Goal: Task Accomplishment & Management: Complete application form

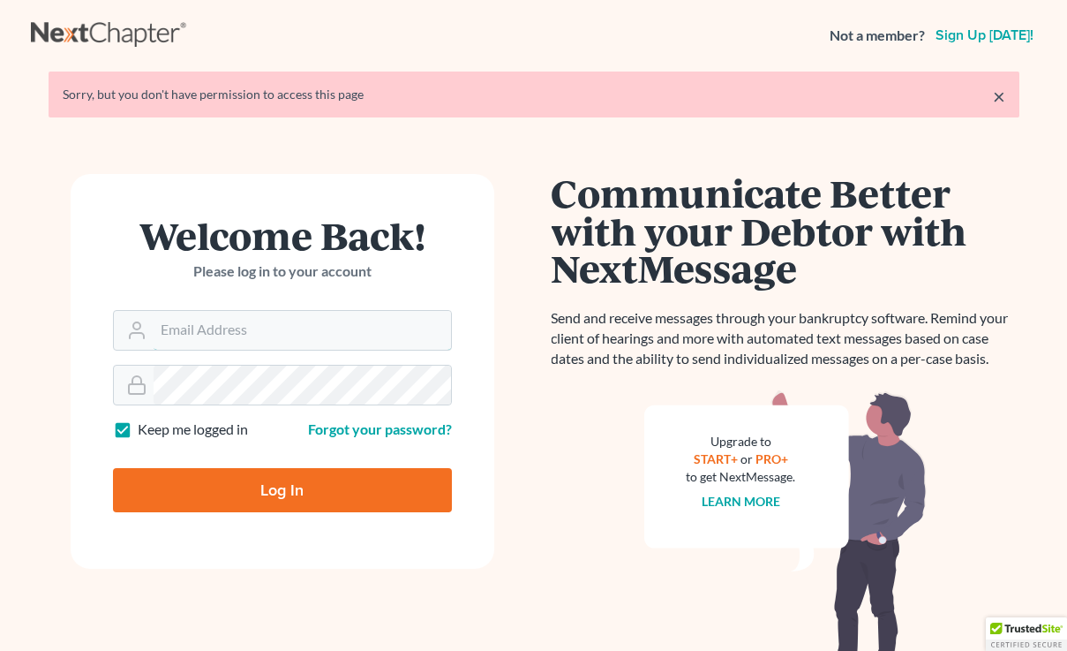
type input "[EMAIL_ADDRESS][DOMAIN_NAME]"
click at [295, 465] on div "Log In" at bounding box center [282, 483] width 339 height 58
click at [319, 483] on input "Log In" at bounding box center [282, 490] width 339 height 44
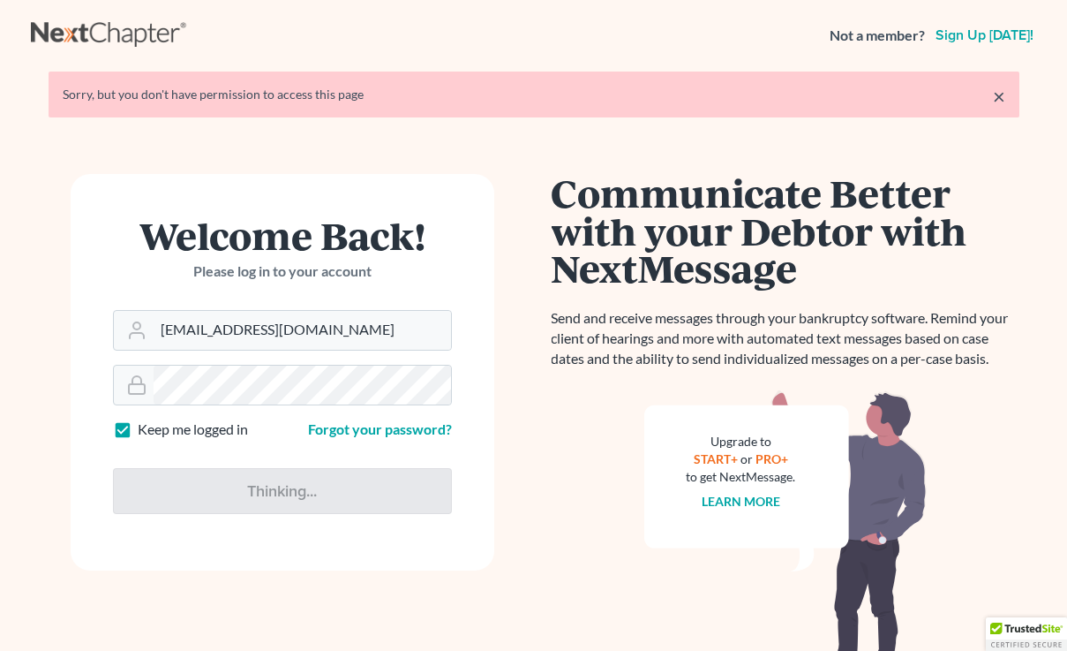
type input "Thinking..."
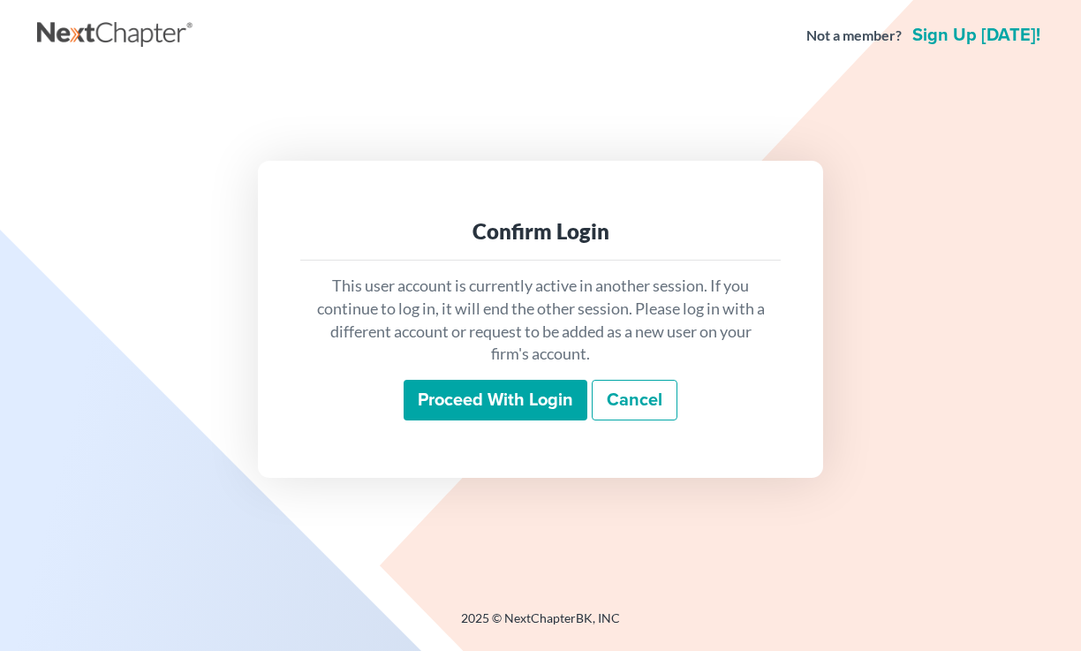
click at [515, 392] on input "Proceed with login" at bounding box center [495, 400] width 184 height 41
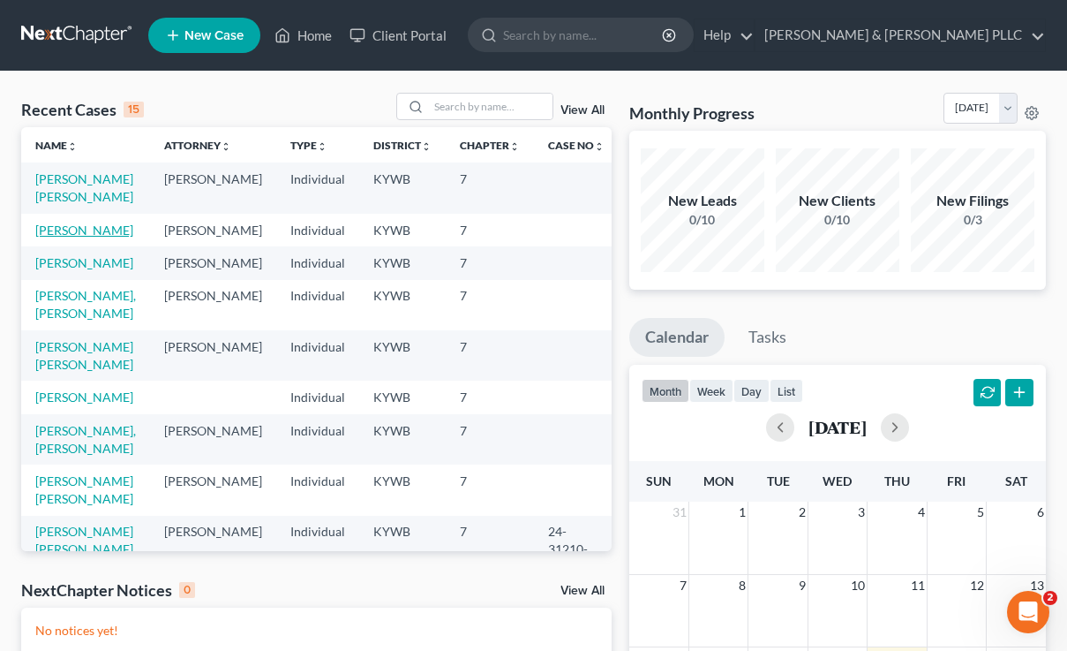
click at [79, 229] on link "[PERSON_NAME]" at bounding box center [84, 229] width 98 height 15
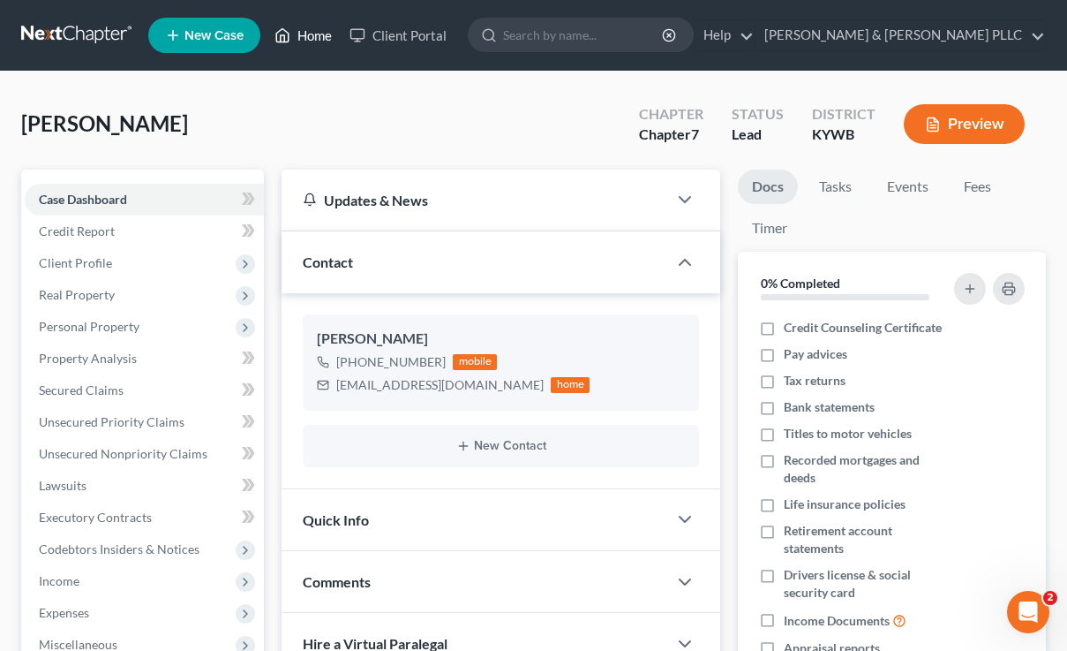
drag, startPoint x: 300, startPoint y: 49, endPoint x: 318, endPoint y: 37, distance: 21.6
click at [301, 49] on link "Home" at bounding box center [303, 35] width 75 height 32
click at [320, 34] on link "Home" at bounding box center [303, 35] width 75 height 32
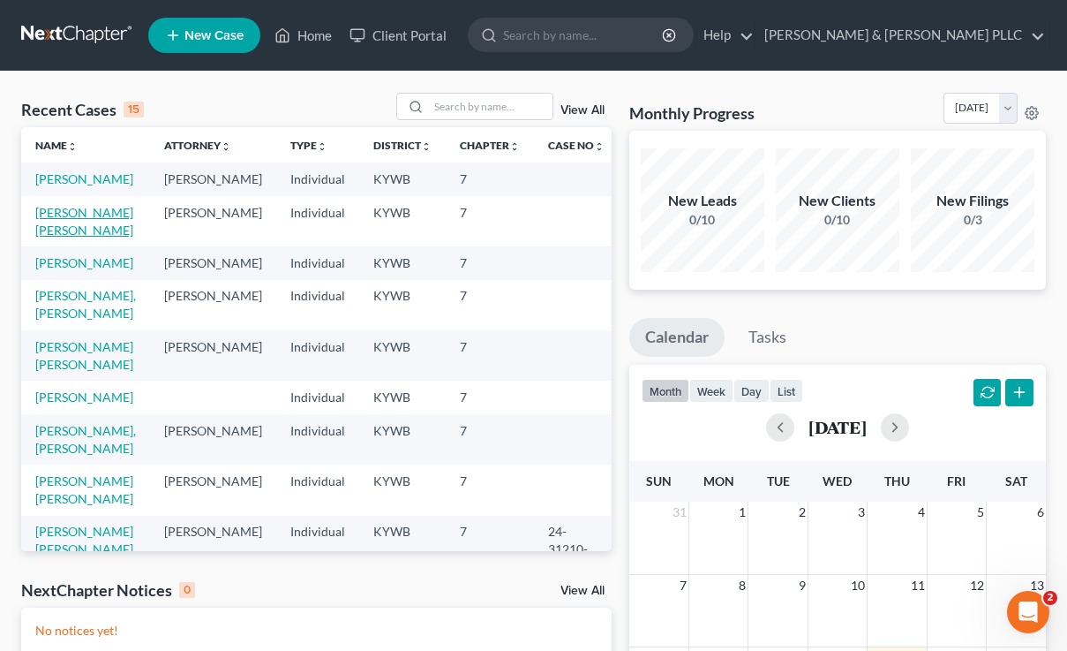
click at [39, 231] on link "Gomez Tamayo, Sandro" at bounding box center [84, 221] width 98 height 33
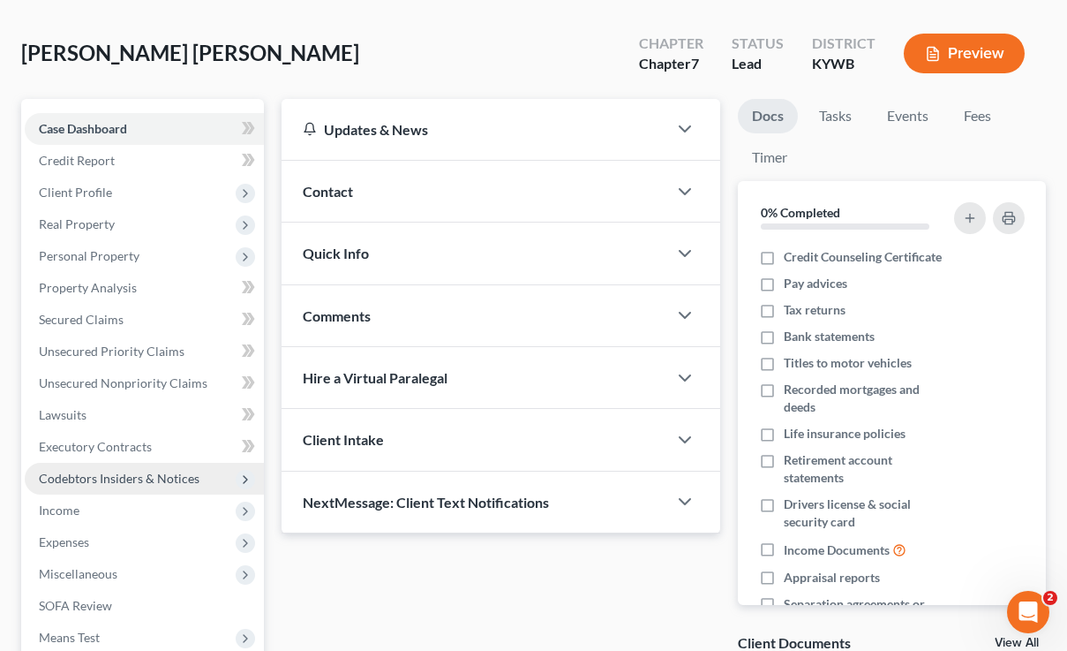
scroll to position [88, 0]
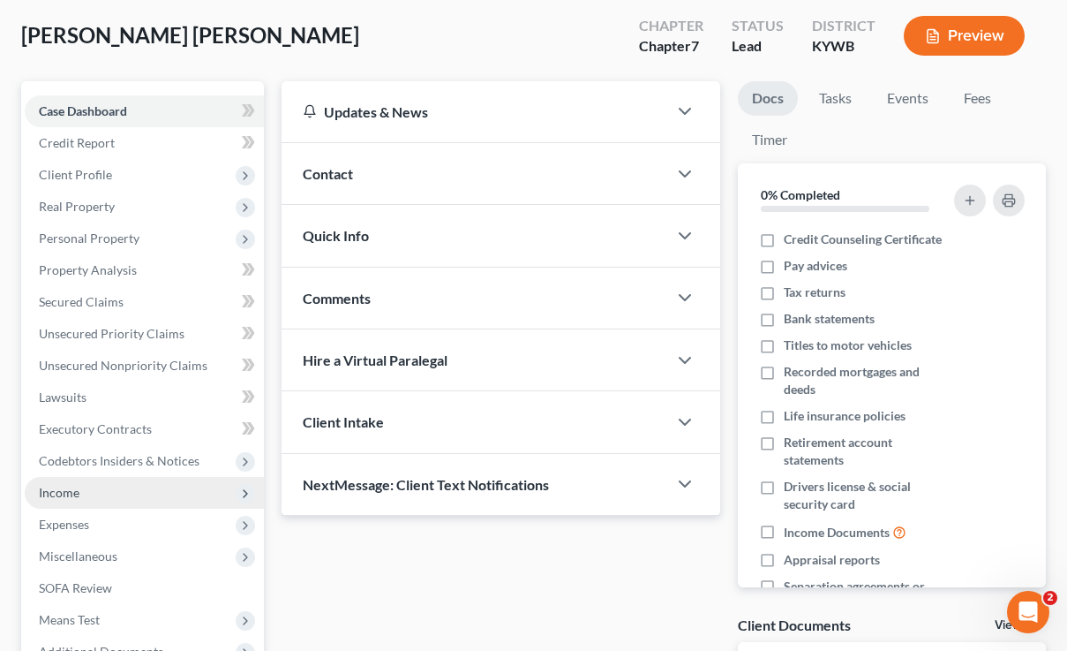
click at [58, 477] on span "Income" at bounding box center [144, 493] width 239 height 32
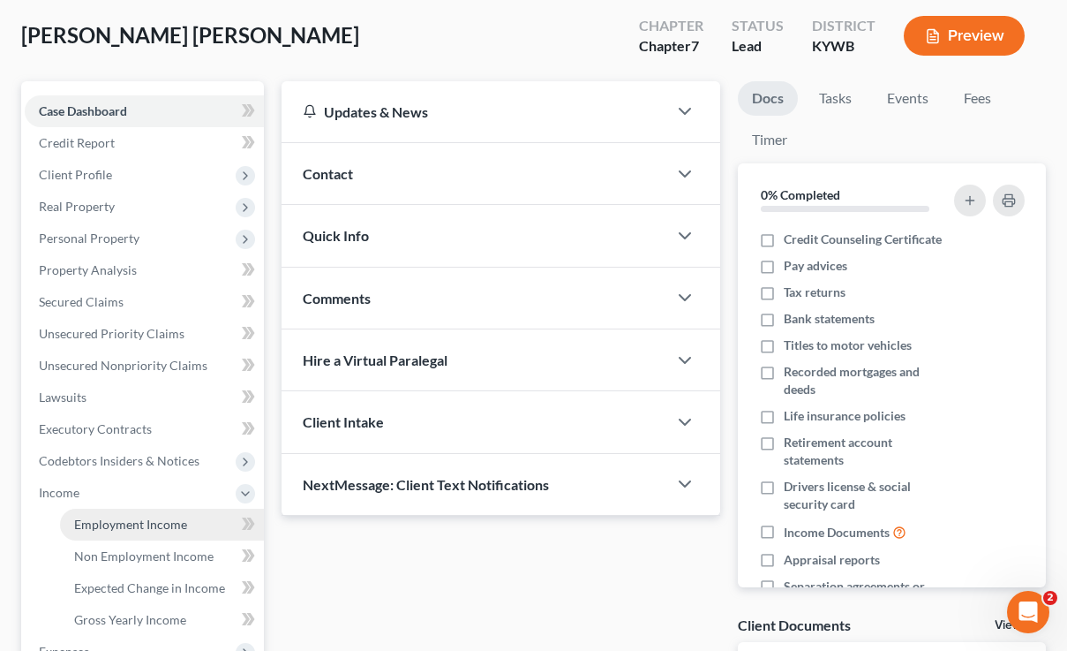
click at [117, 514] on link "Employment Income" at bounding box center [162, 524] width 204 height 32
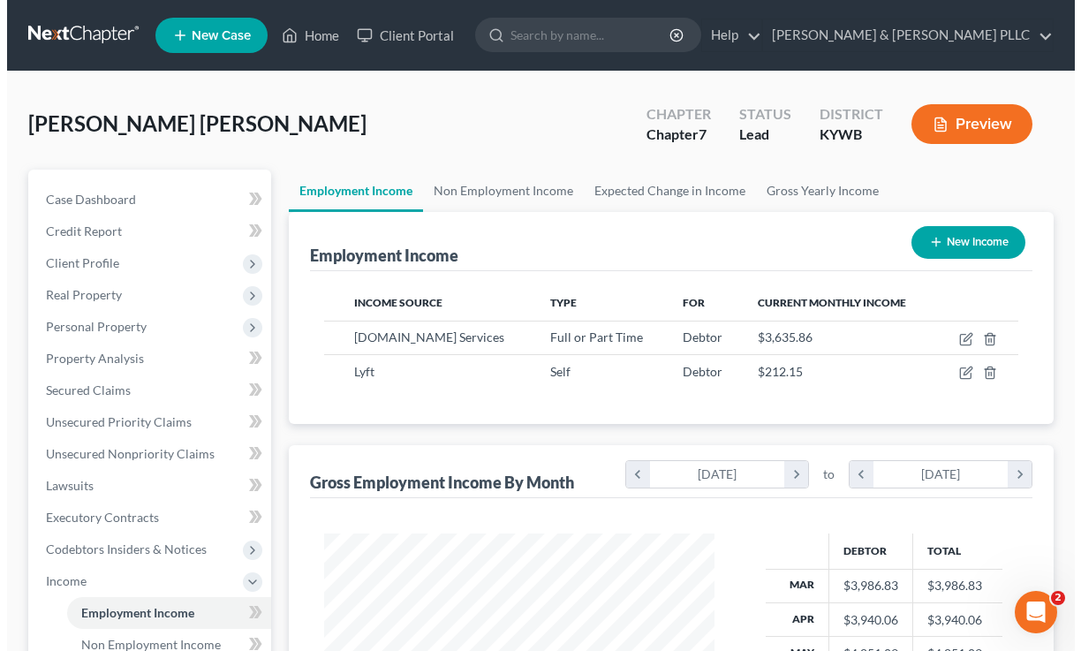
scroll to position [317, 425]
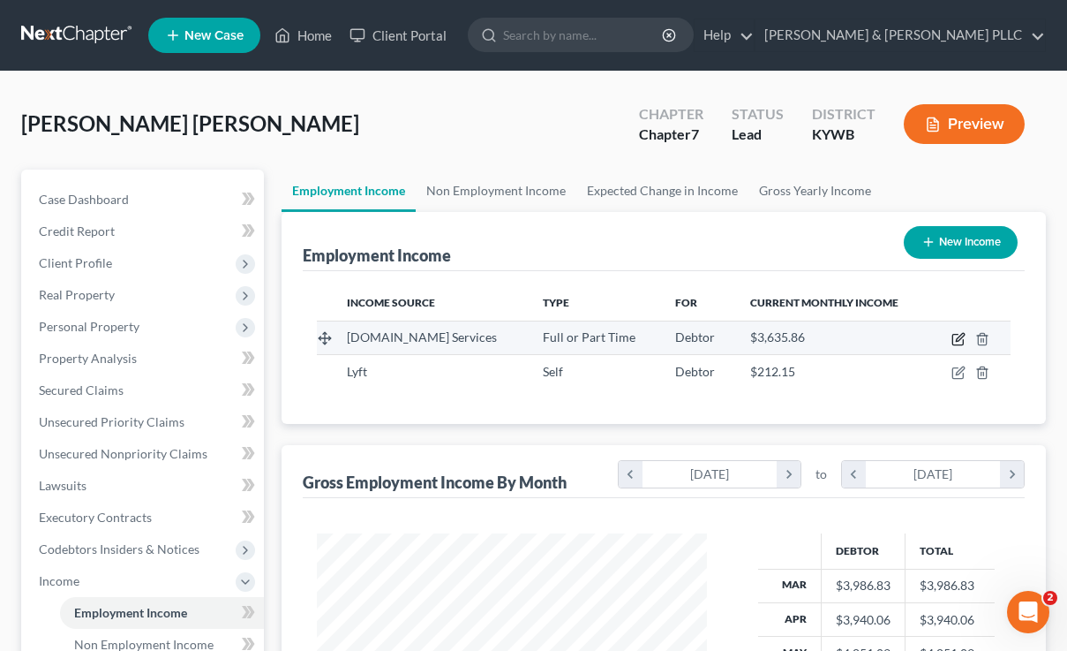
click at [961, 335] on icon "button" at bounding box center [960, 337] width 8 height 8
select select "0"
select select "50"
select select "3"
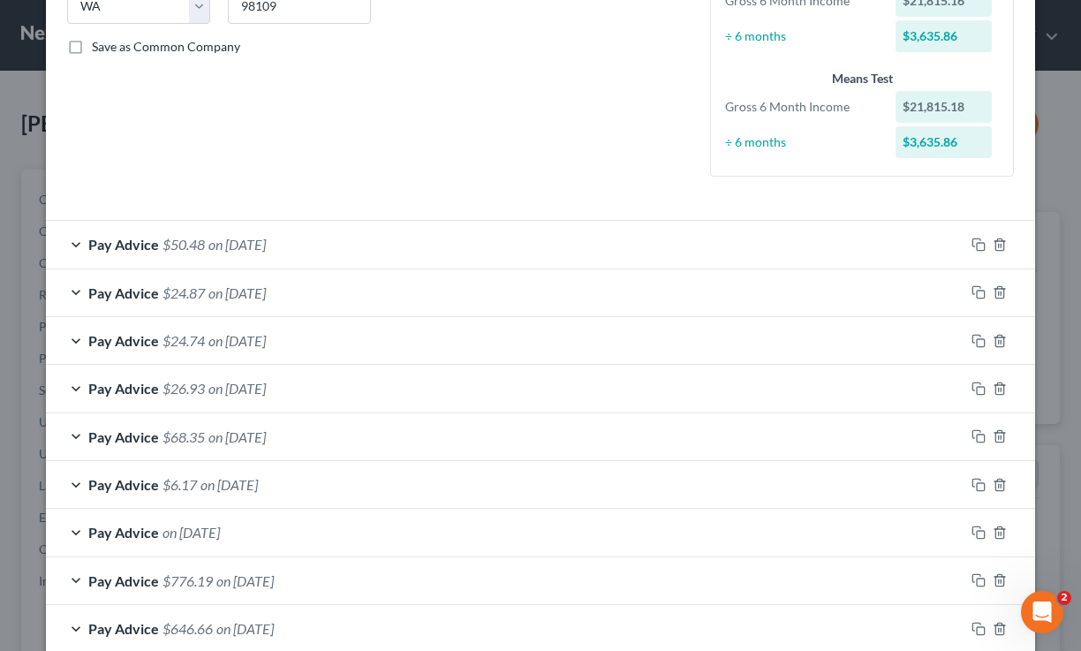
scroll to position [530, 0]
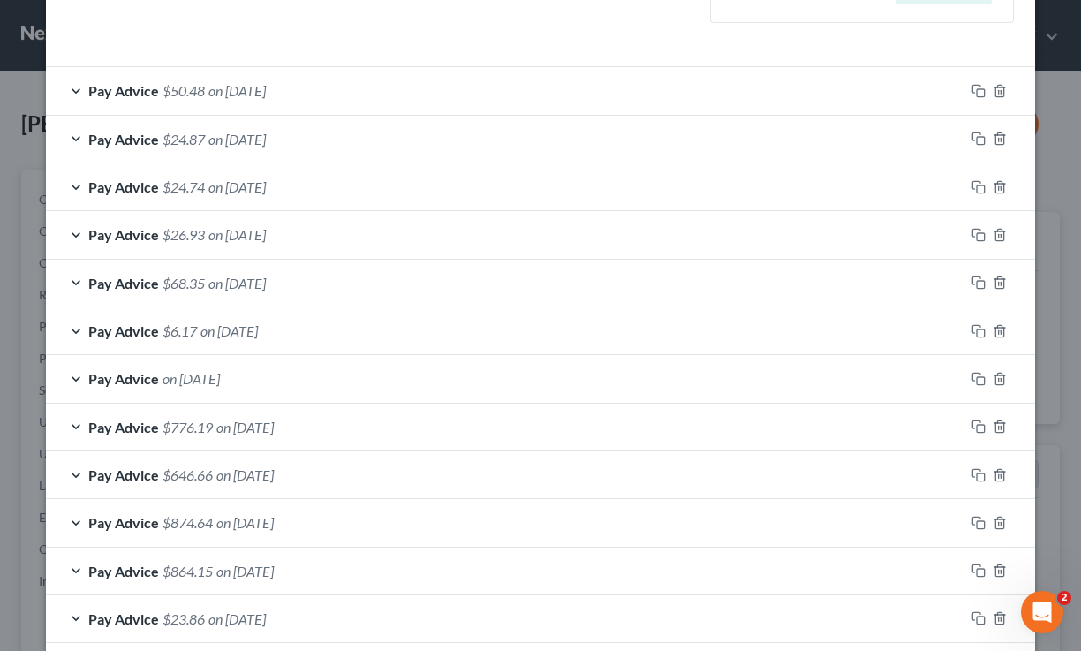
click at [102, 476] on span "Pay Advice" at bounding box center [123, 474] width 71 height 17
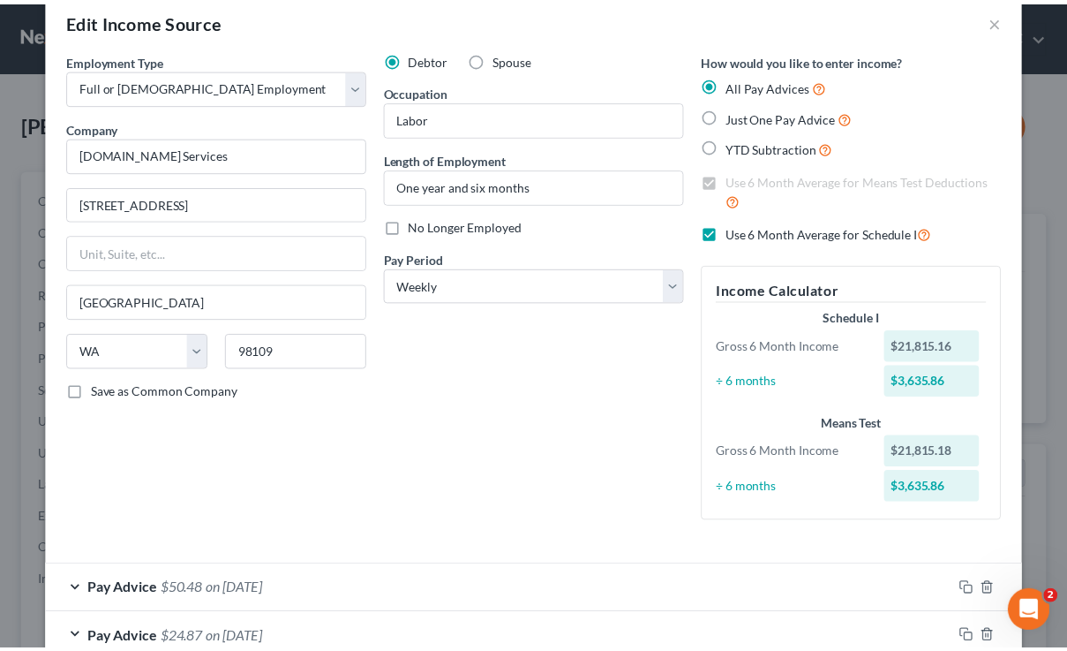
scroll to position [0, 0]
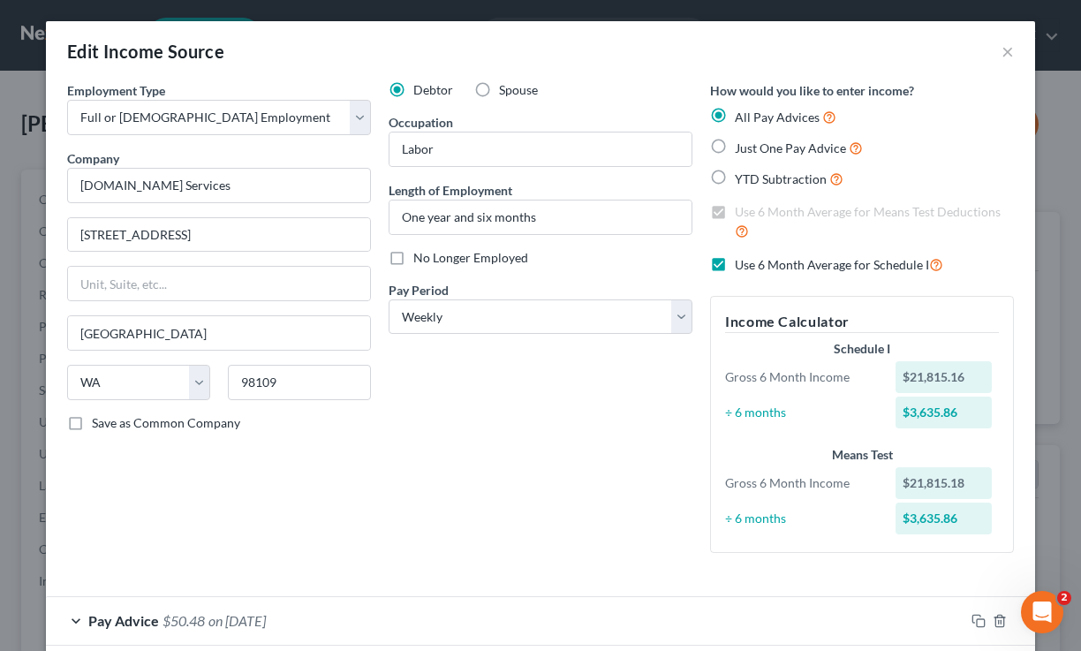
click at [989, 52] on div "Edit Income Source ×" at bounding box center [540, 51] width 989 height 60
click at [1001, 54] on button "×" at bounding box center [1007, 51] width 12 height 21
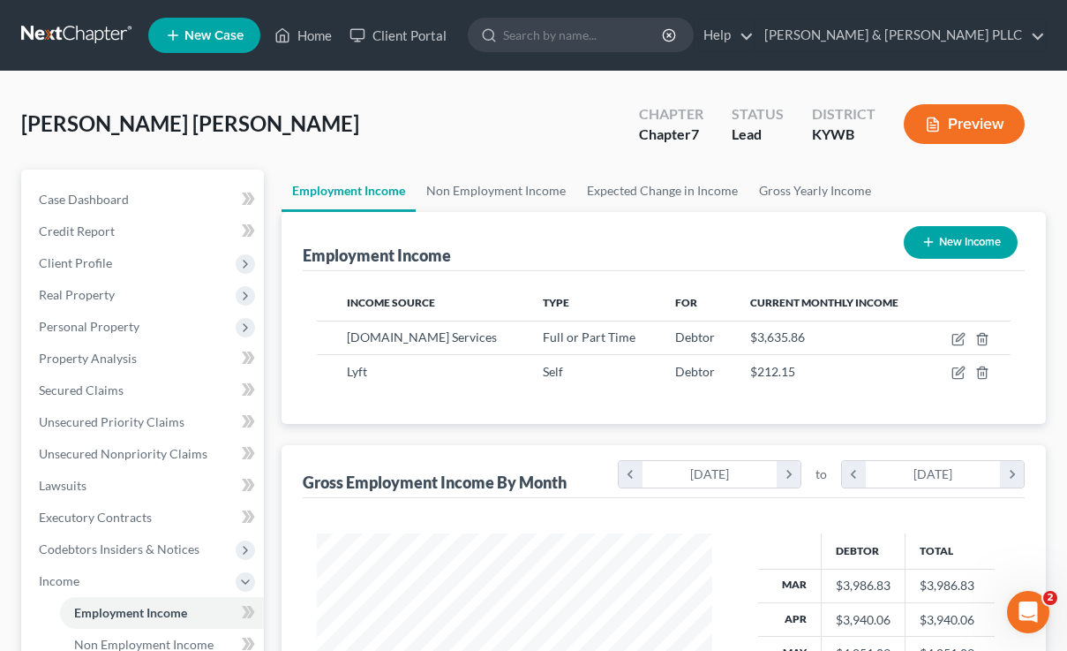
scroll to position [882480, 882370]
click at [440, 144] on div "Gomez Tamayo, Sandro Upgraded Chapter Chapter 7 Status Lead District KYWB Previ…" at bounding box center [533, 131] width 1025 height 77
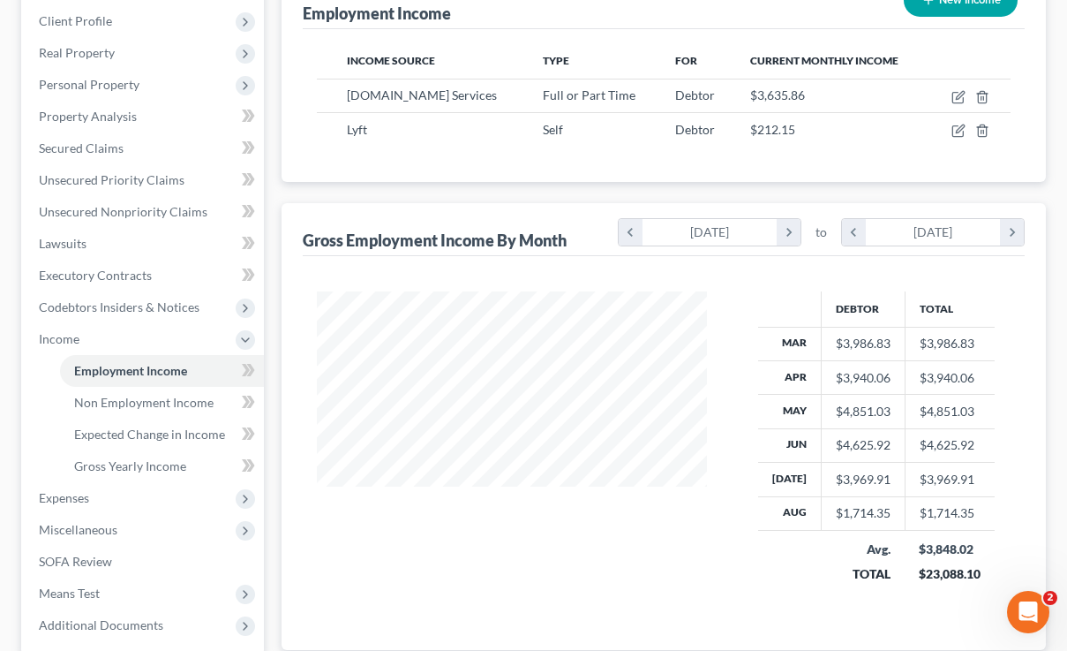
scroll to position [353, 0]
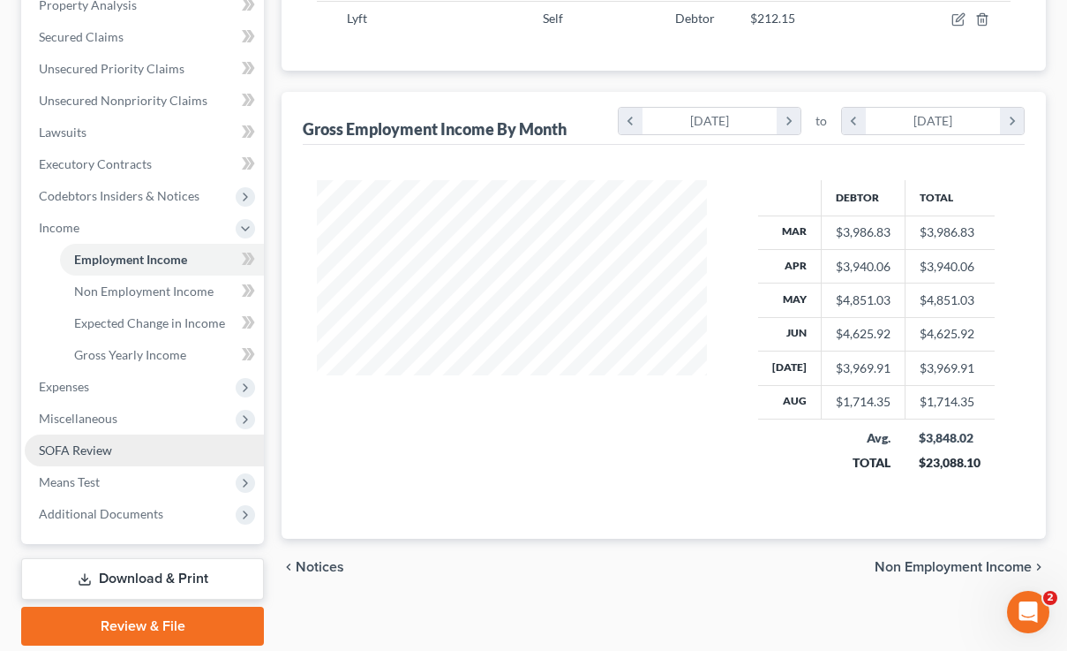
click at [104, 456] on span "SOFA Review" at bounding box center [75, 449] width 73 height 15
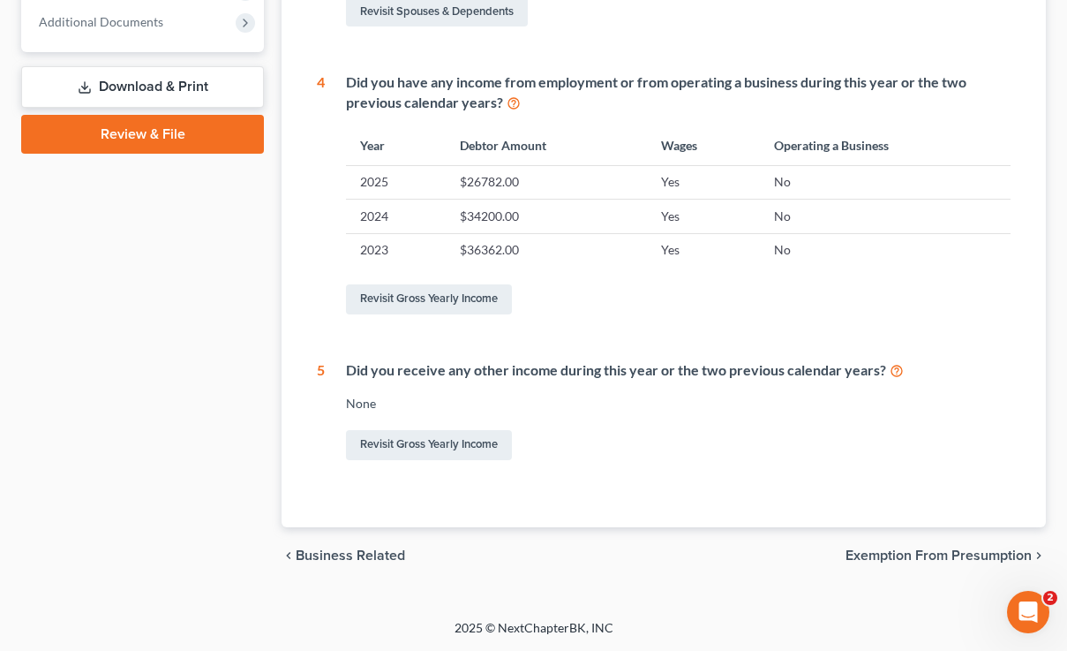
scroll to position [11, 0]
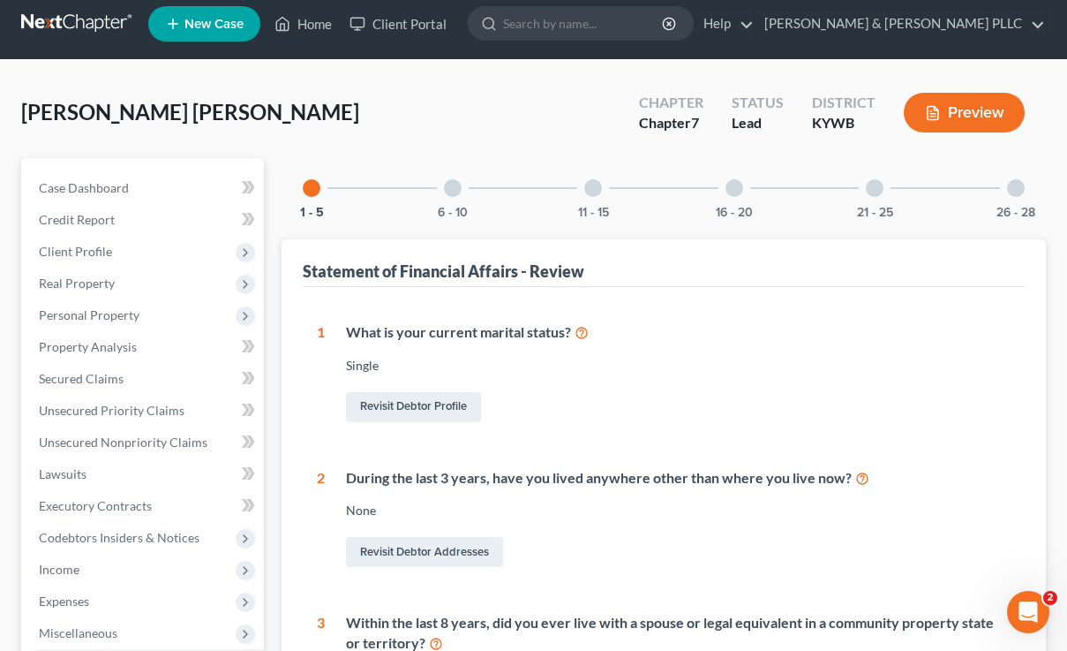
click at [1006, 196] on div "26 - 28" at bounding box center [1016, 188] width 60 height 60
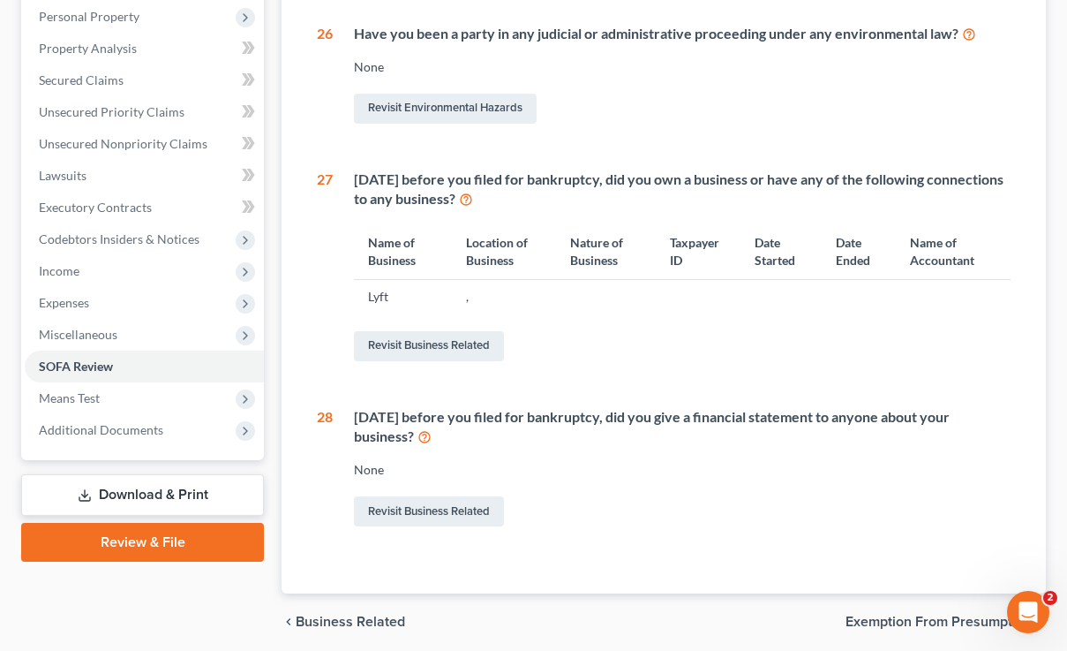
scroll to position [376, 0]
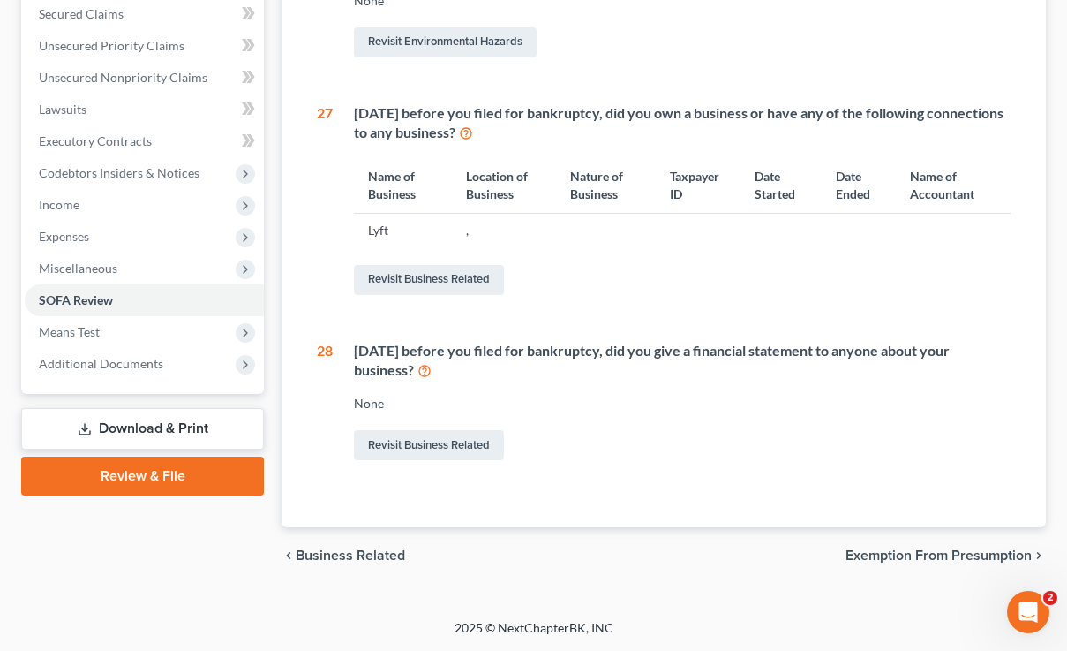
click at [920, 555] on span "Exemption from Presumption" at bounding box center [939, 555] width 186 height 14
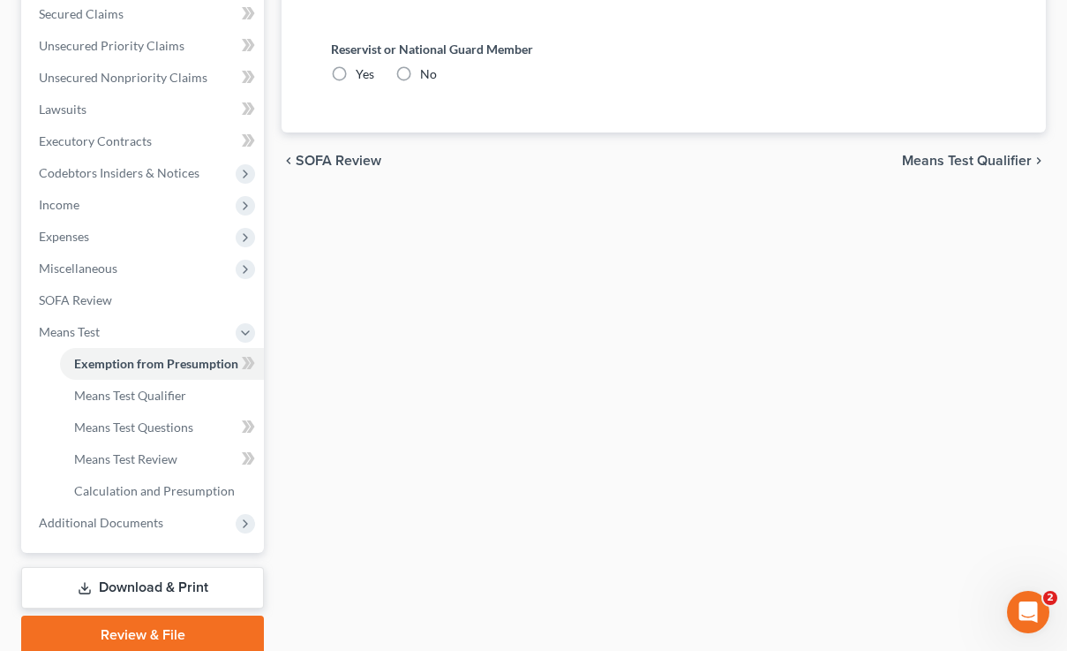
scroll to position [222, 0]
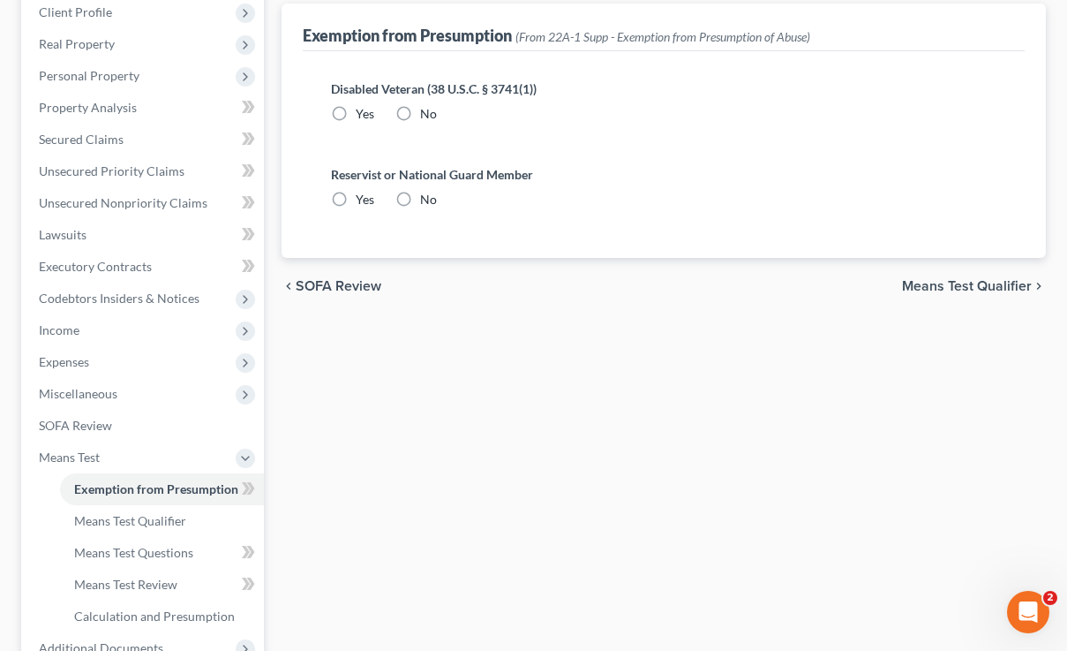
radio input "true"
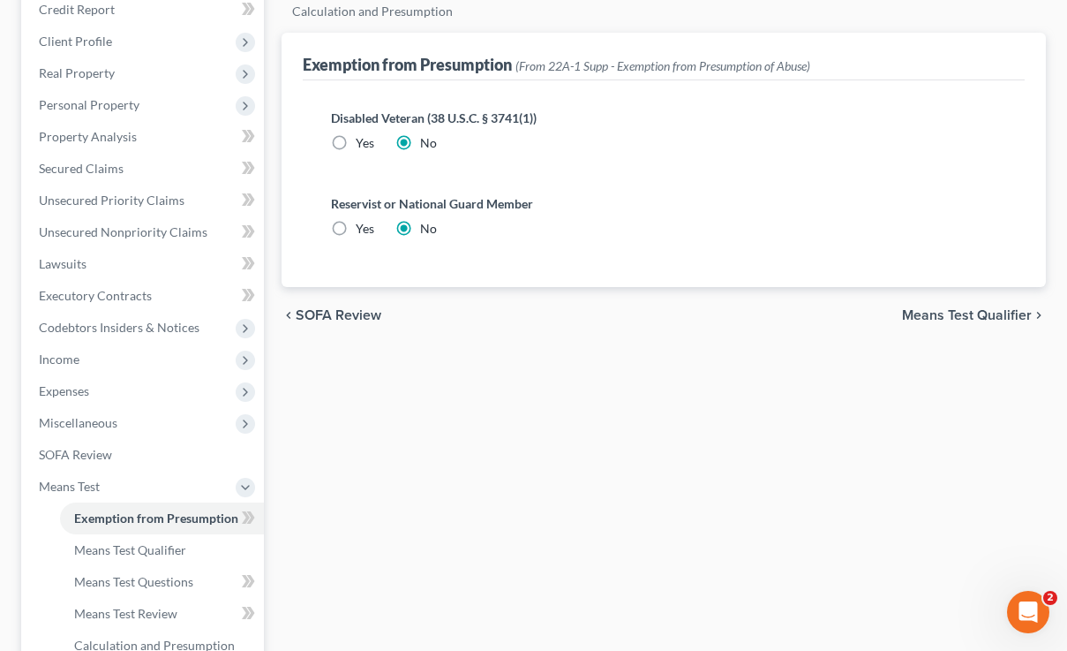
scroll to position [0, 0]
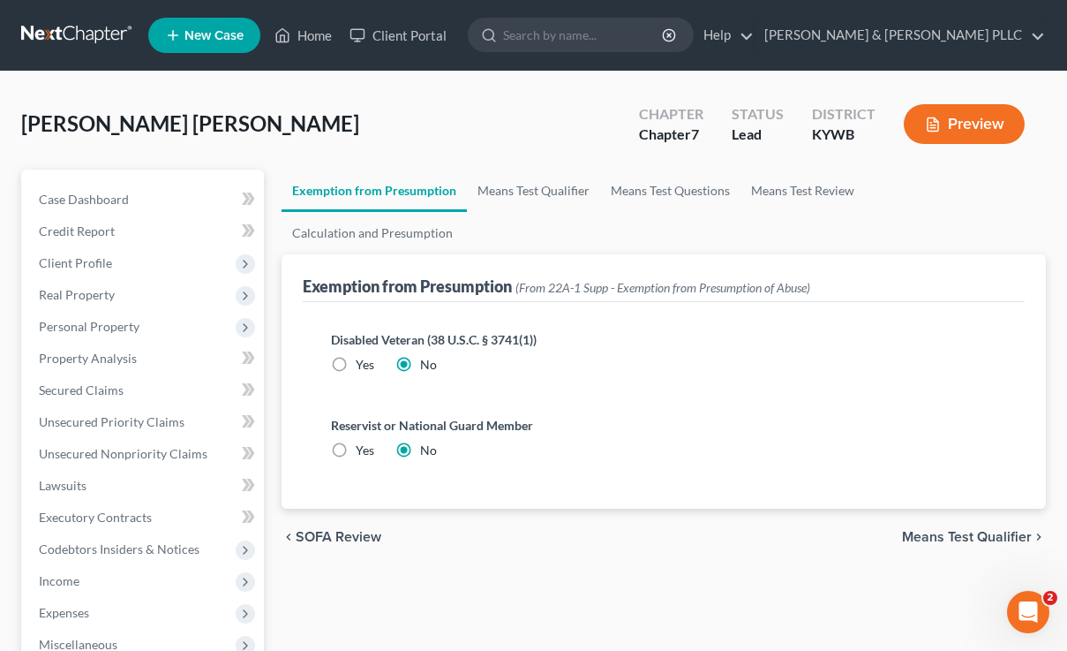
click at [983, 508] on div "chevron_left SOFA Review Means Test Qualifier chevron_right" at bounding box center [664, 536] width 765 height 56
click at [979, 530] on span "Means Test Qualifier" at bounding box center [967, 537] width 130 height 14
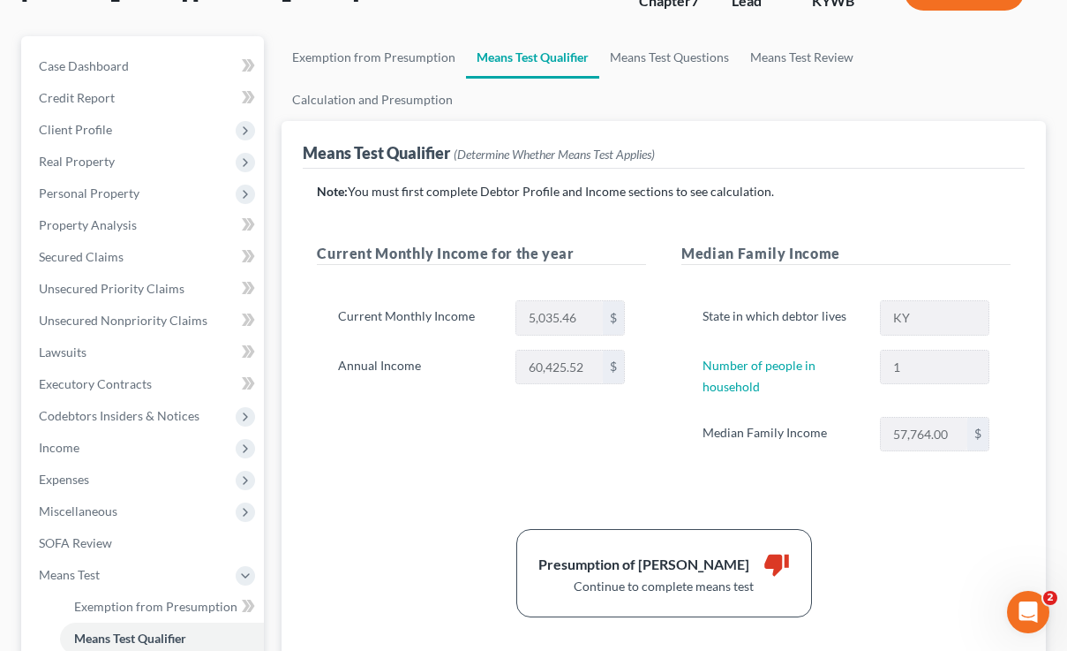
scroll to position [177, 0]
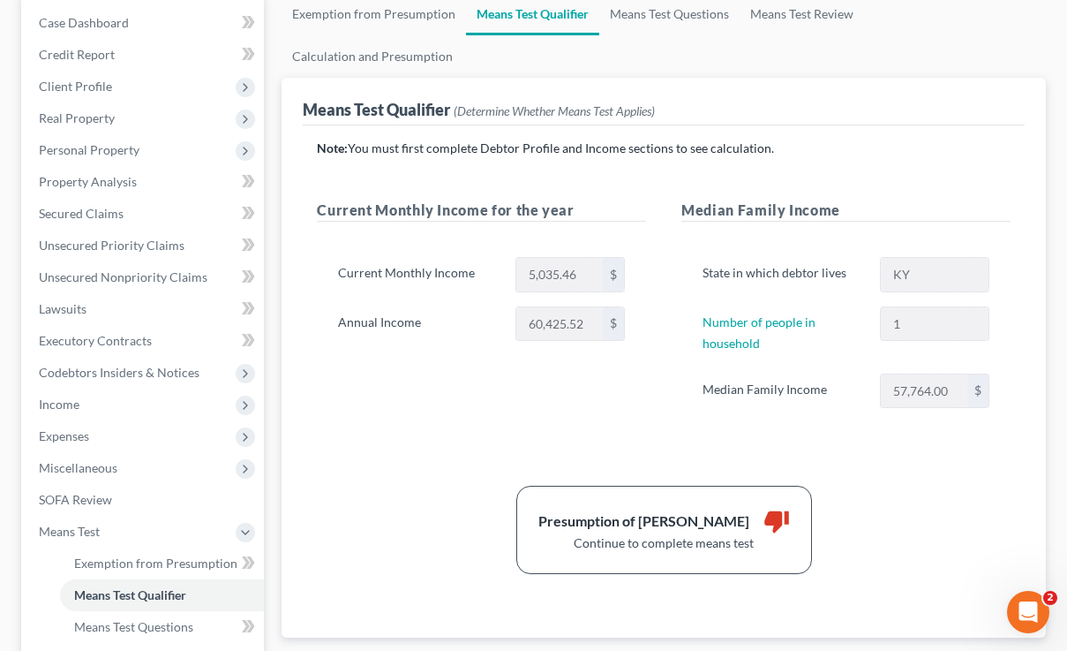
click at [443, 442] on div "Note: You must first complete Debtor Profile and Income sections to see calcula…" at bounding box center [664, 356] width 694 height 435
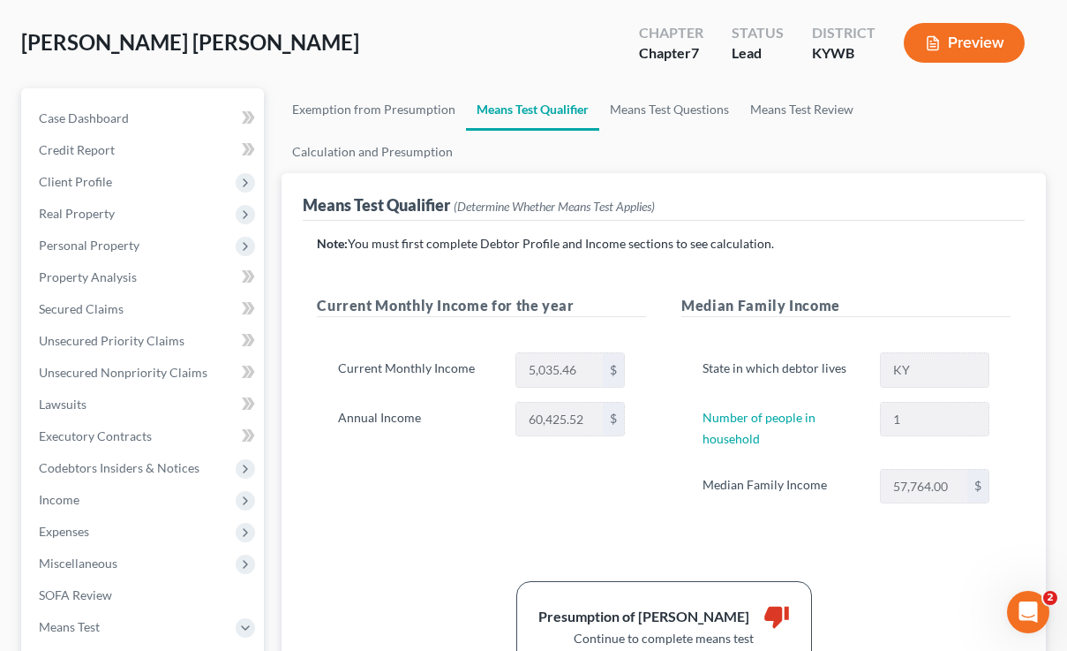
scroll to position [0, 0]
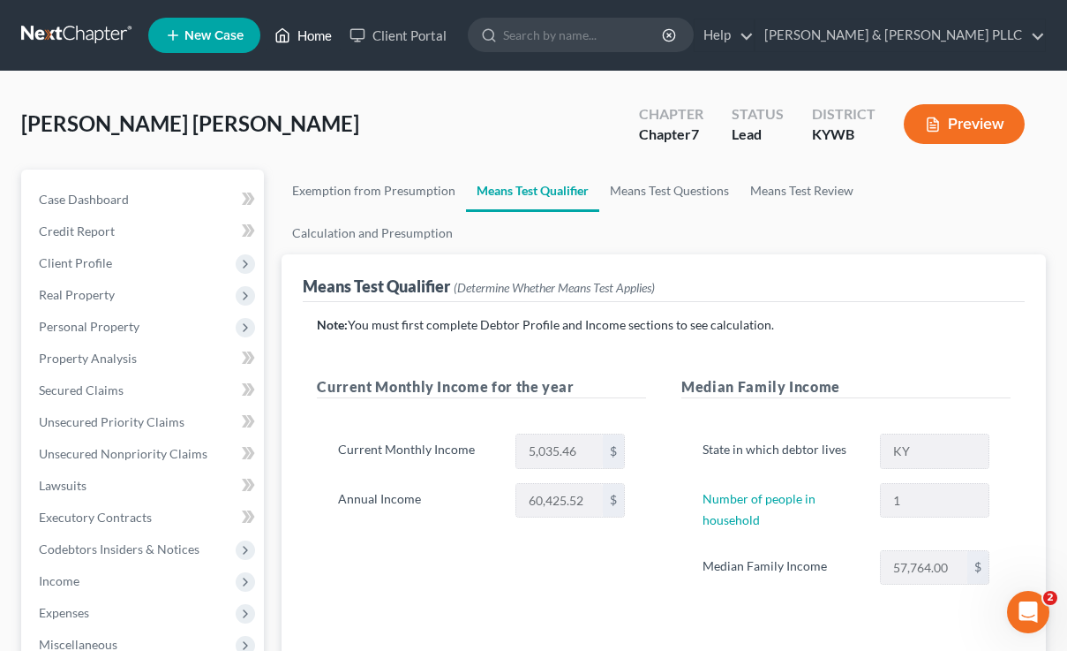
click at [319, 45] on link "Home" at bounding box center [303, 35] width 75 height 32
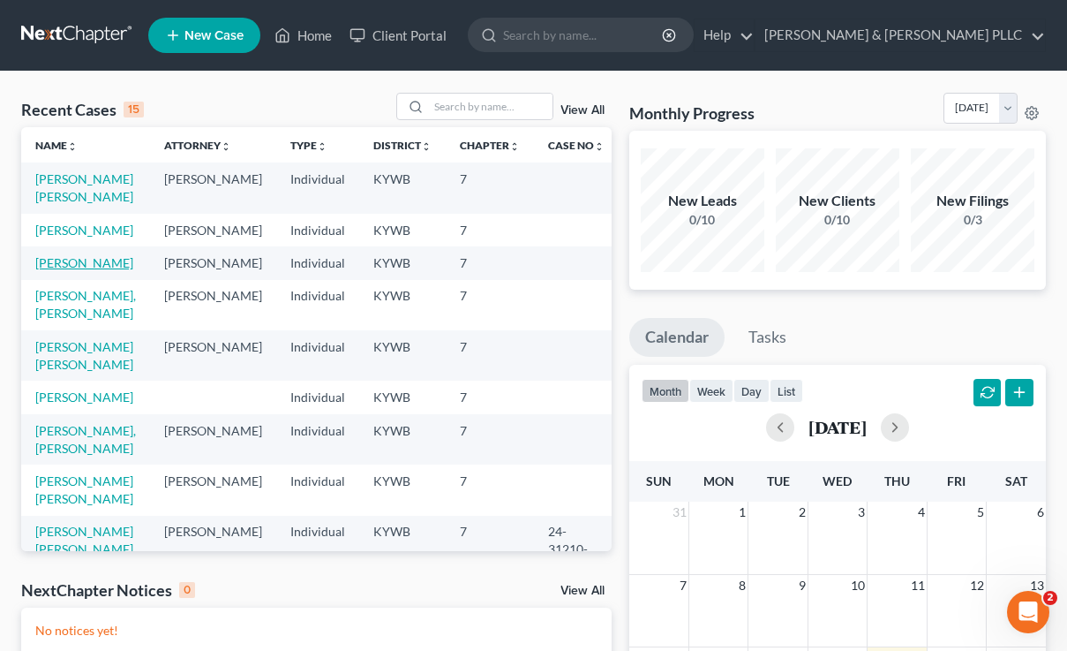
click at [89, 270] on link "Gorrin, Aurelio" at bounding box center [84, 262] width 98 height 15
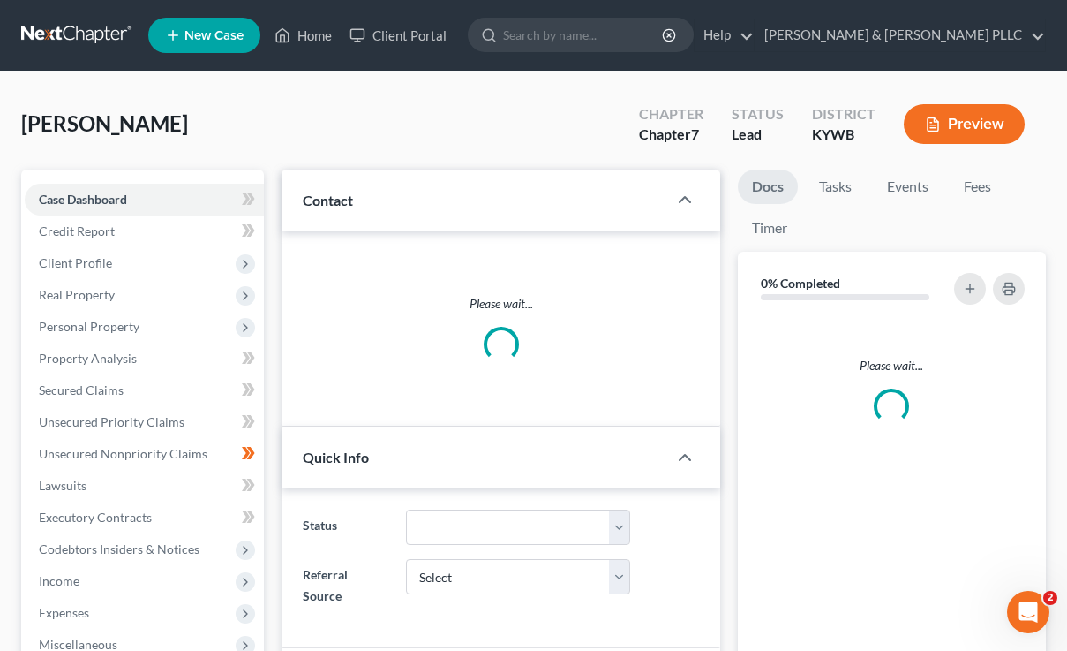
click at [89, 279] on span "Real Property" at bounding box center [144, 295] width 239 height 32
